Goal: Task Accomplishment & Management: Complete application form

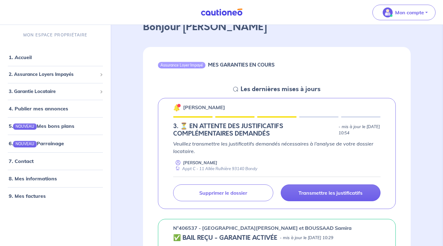
scroll to position [62, 0]
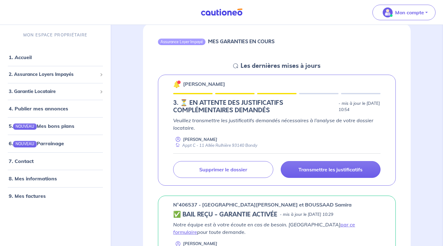
click at [316, 168] on p "Transmettre les justificatifs" at bounding box center [330, 169] width 64 height 6
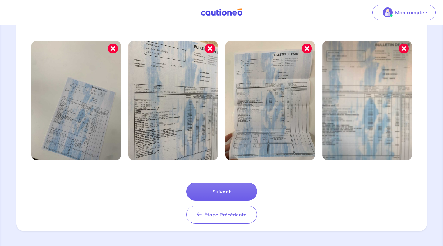
click at [228, 195] on button "Suivant" at bounding box center [221, 191] width 71 height 18
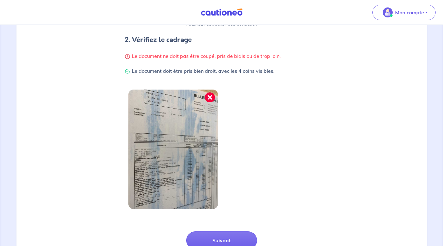
scroll to position [169, 0]
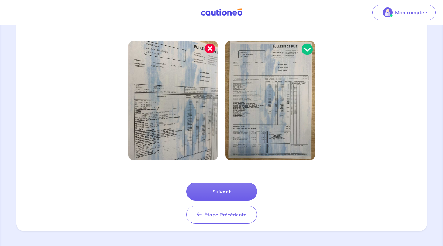
click at [231, 195] on button "Suivant" at bounding box center [221, 191] width 71 height 18
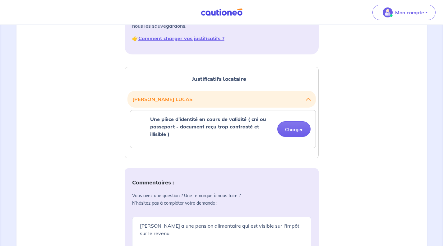
scroll to position [124, 0]
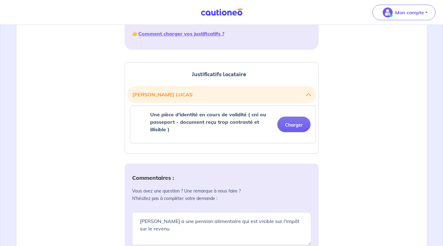
click at [291, 127] on button "Charger" at bounding box center [293, 125] width 33 height 16
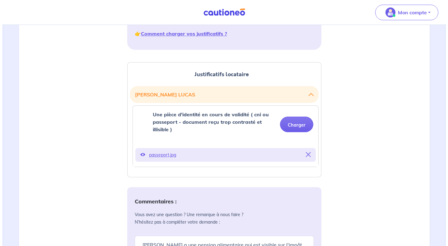
scroll to position [306, 0]
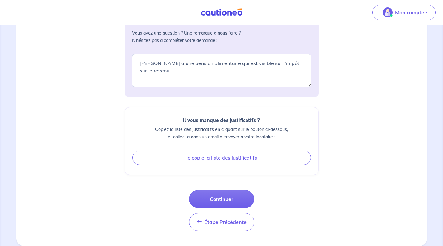
click at [219, 197] on button "Continuer" at bounding box center [221, 199] width 65 height 18
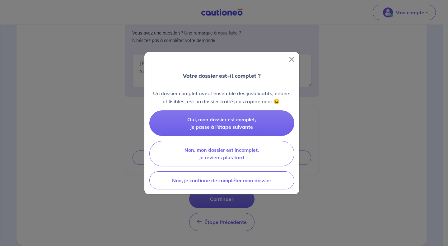
click at [226, 123] on button "Oui, mon dossier est complet, je passe à l’étape suivante" at bounding box center [221, 122] width 145 height 25
